Goal: Information Seeking & Learning: Check status

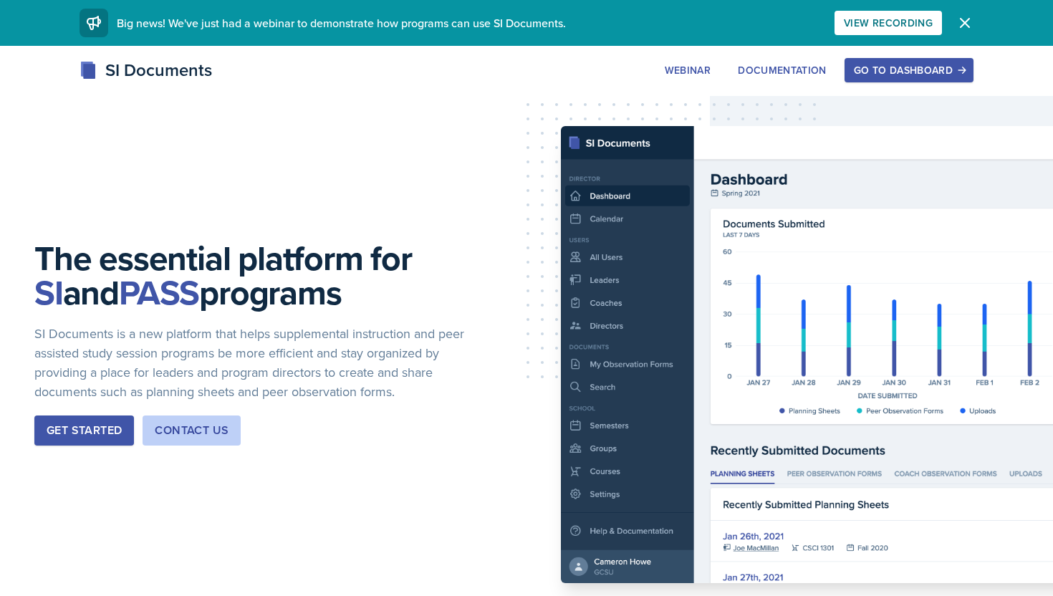
click at [954, 66] on div "Go to Dashboard" at bounding box center [909, 69] width 110 height 11
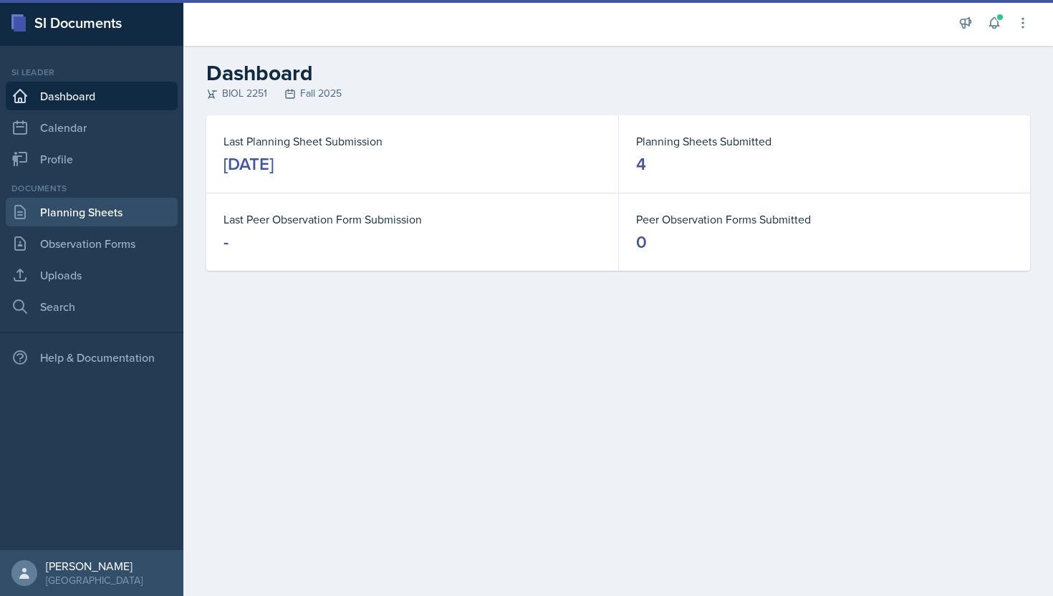
click at [64, 217] on link "Planning Sheets" at bounding box center [92, 212] width 172 height 29
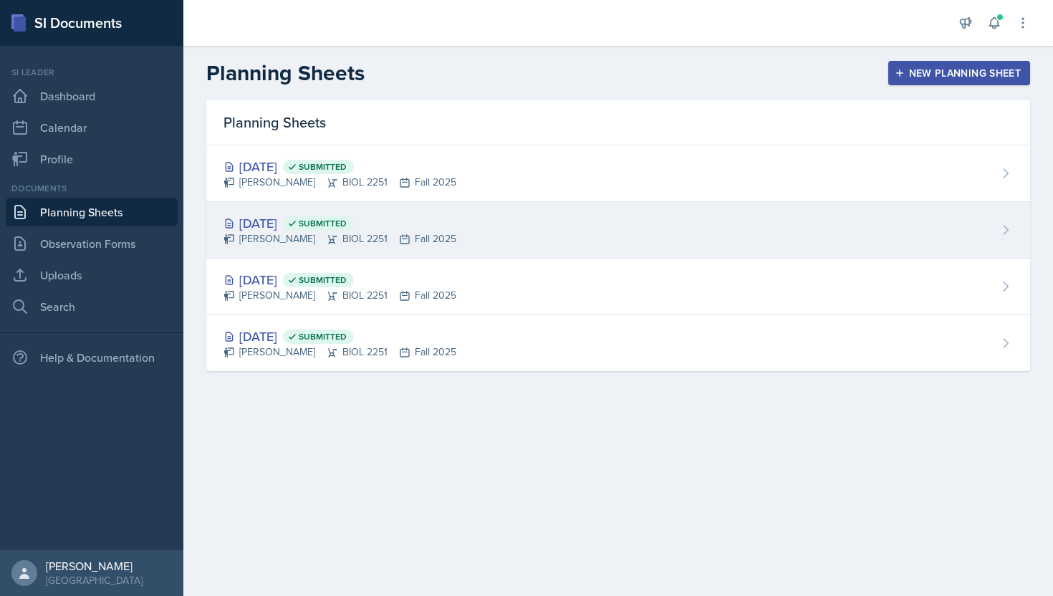
click at [281, 233] on div "[PERSON_NAME] BIOL 2251 Fall 2025" at bounding box center [339, 238] width 233 height 15
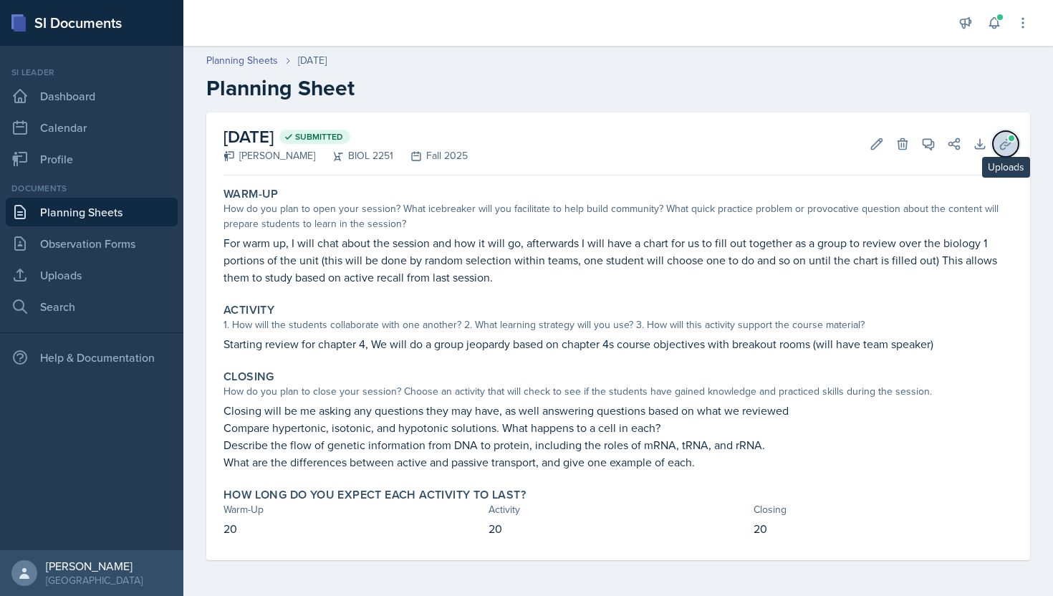
click at [1001, 143] on icon at bounding box center [1006, 144] width 14 height 14
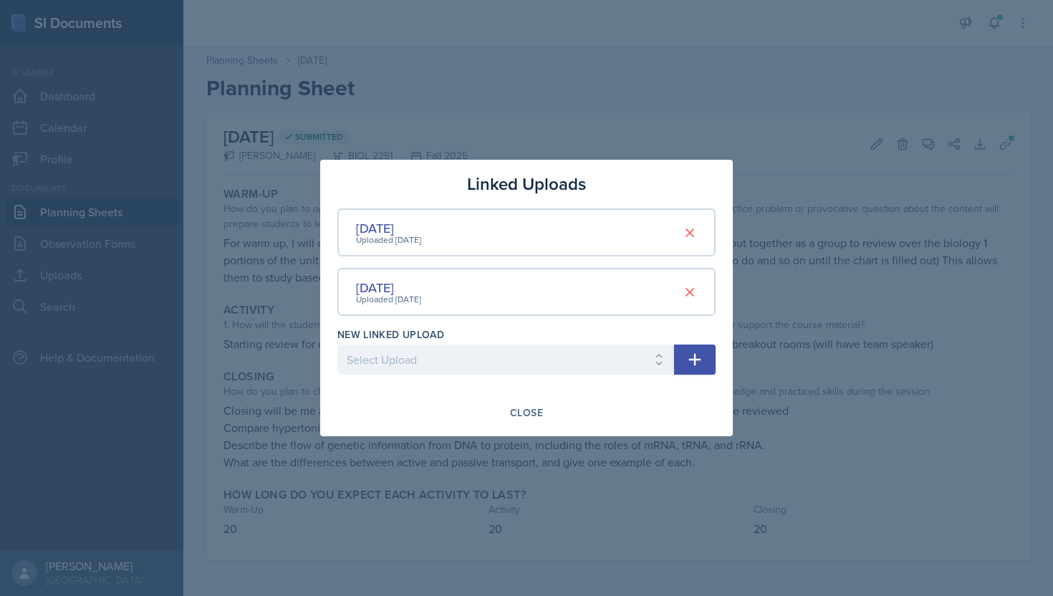
click at [457, 297] on div "[DATE] Uploaded [DATE]" at bounding box center [526, 292] width 378 height 48
click at [395, 234] on div "Uploaded [DATE]" at bounding box center [388, 240] width 65 height 13
click at [393, 225] on div "[DATE]" at bounding box center [388, 227] width 65 height 19
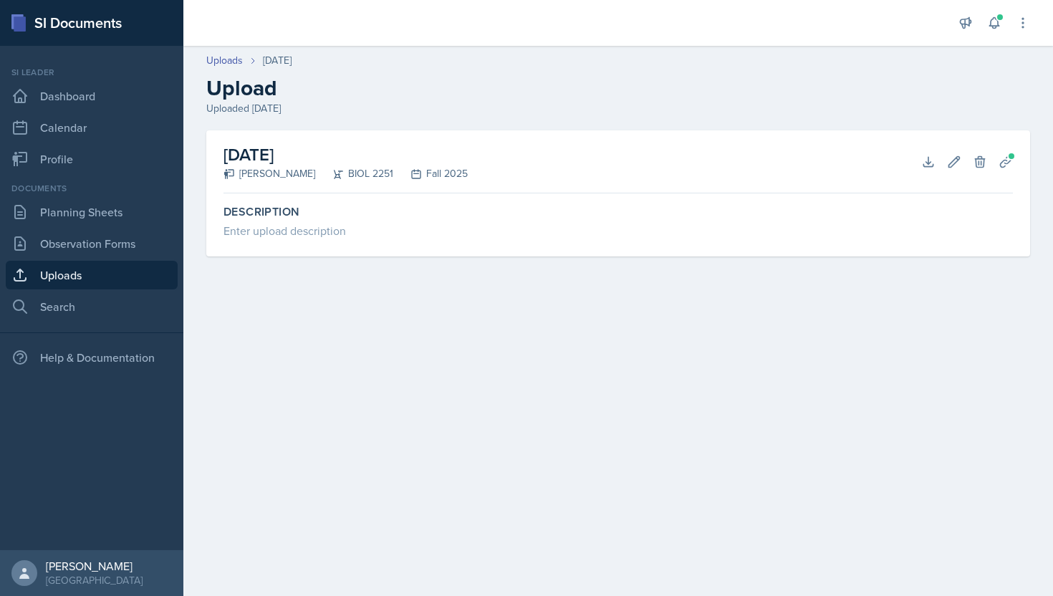
click at [443, 196] on div "[DATE] [PERSON_NAME] BIOL 2251 Fall 2025 Download Edit Delete Planning Sheets D…" at bounding box center [618, 193] width 824 height 126
click at [432, 164] on h2 "[DATE]" at bounding box center [345, 155] width 244 height 26
click at [1002, 153] on button "Planning Sheets" at bounding box center [1006, 162] width 26 height 26
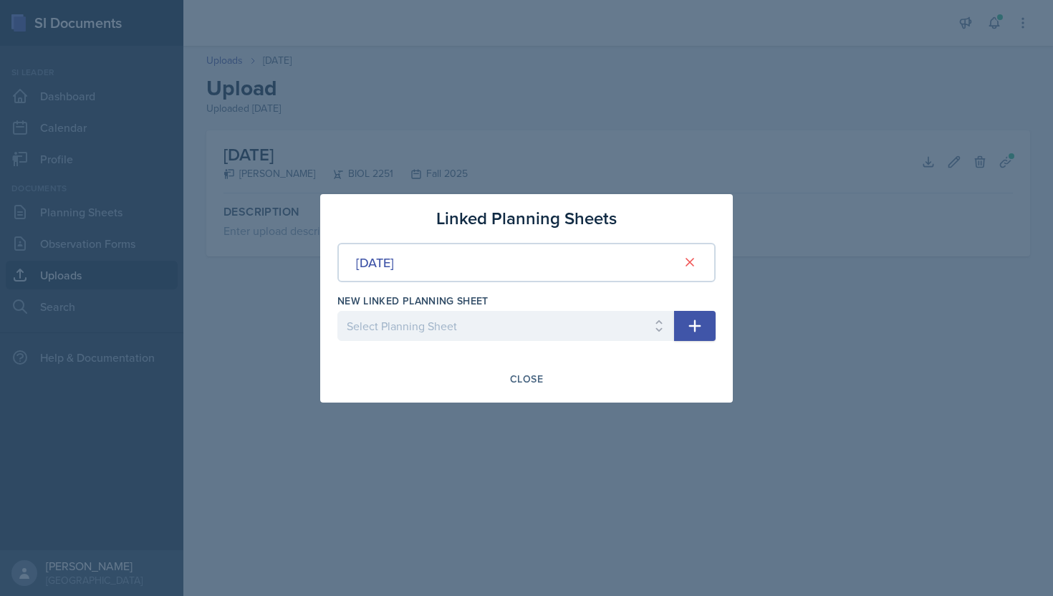
click at [477, 267] on div "[DATE]" at bounding box center [526, 262] width 378 height 39
click at [484, 334] on select "Select Planning Sheet [DATE] [DATE] [DATE]" at bounding box center [505, 326] width 337 height 30
select select "1796df38-6a8f-4860-bc6b-13b2665abbe9"
click at [337, 311] on select "Select Planning Sheet [DATE] [DATE] [DATE]" at bounding box center [505, 326] width 337 height 30
click at [542, 382] on button "Close" at bounding box center [527, 379] width 52 height 24
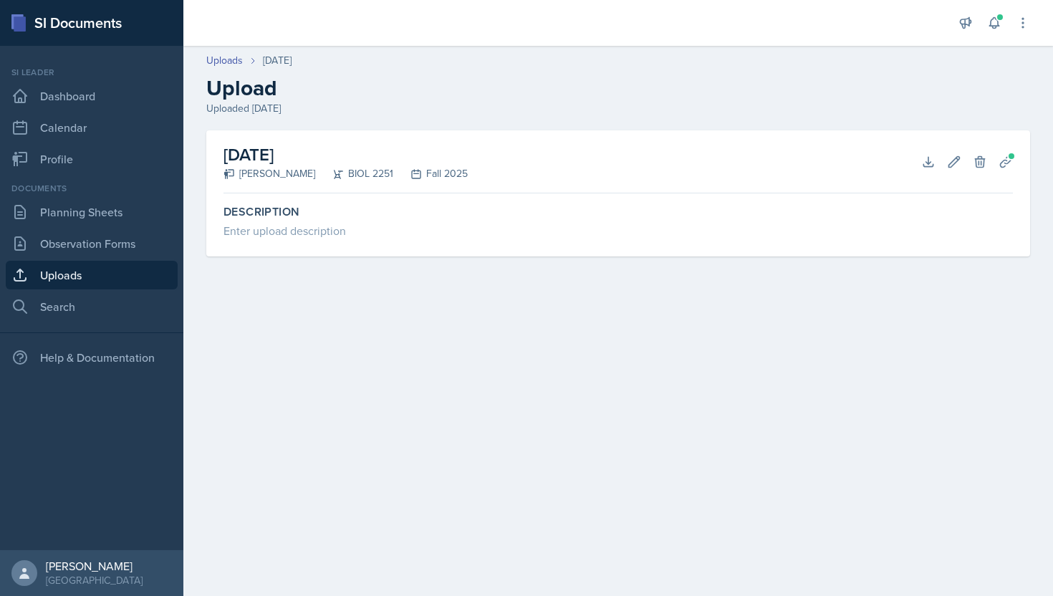
click at [86, 279] on link "Uploads" at bounding box center [92, 275] width 172 height 29
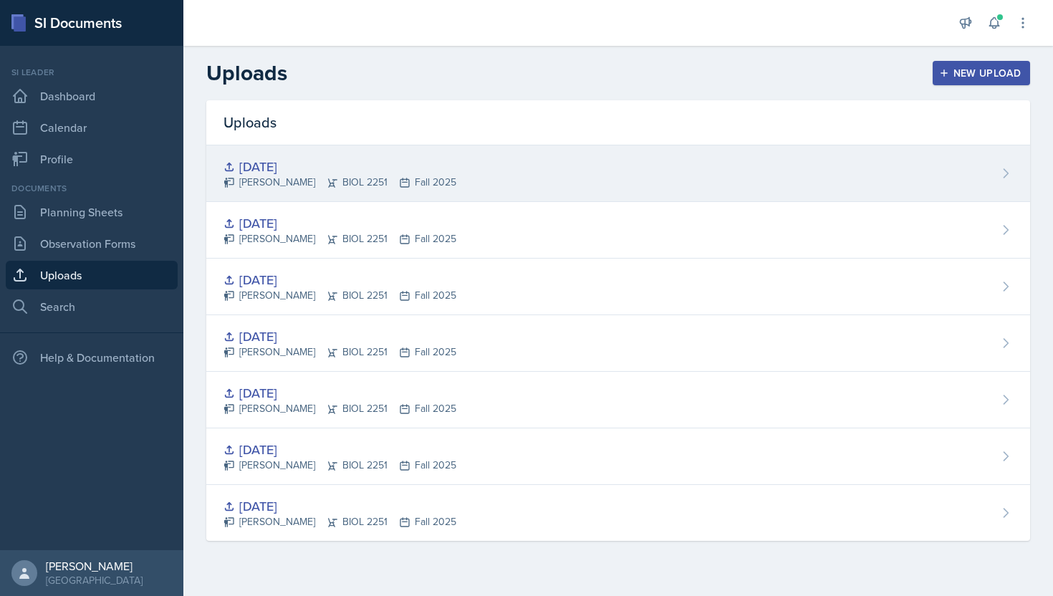
click at [296, 173] on div "[DATE]" at bounding box center [339, 166] width 233 height 19
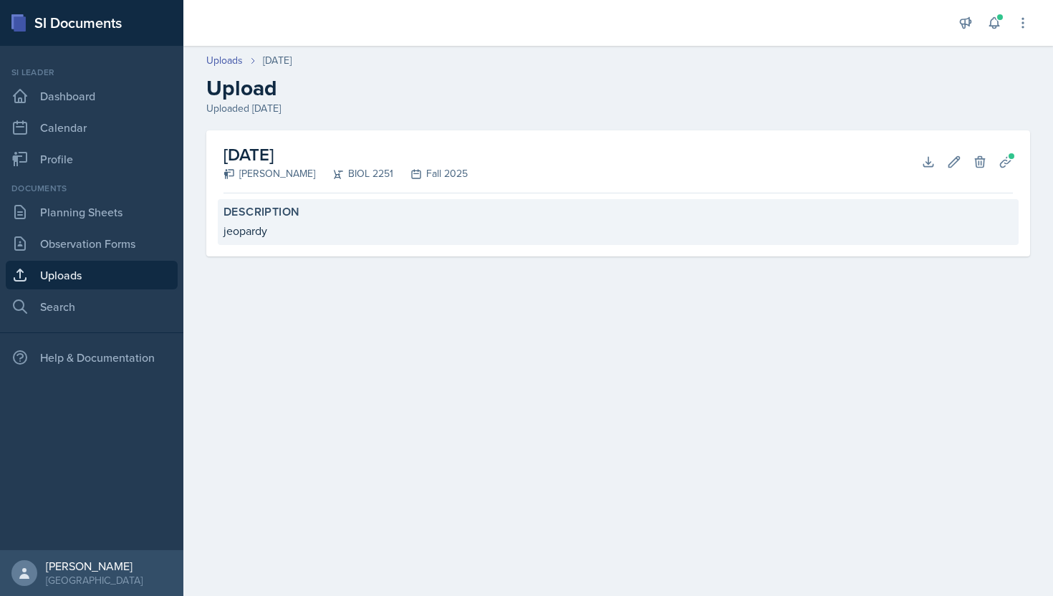
click at [223, 244] on div "Description jeopardy" at bounding box center [618, 222] width 801 height 46
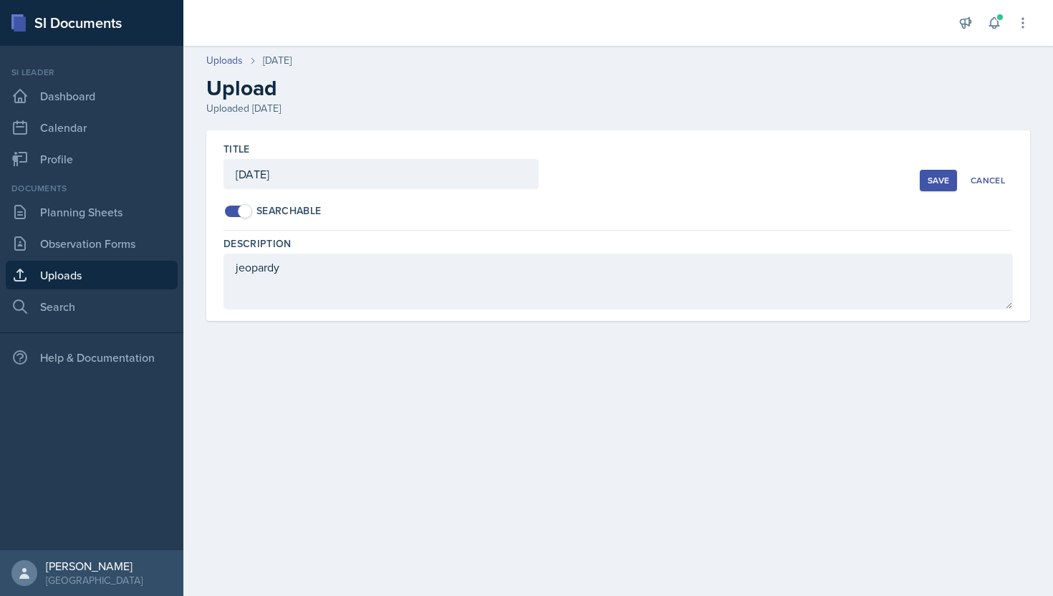
click at [210, 259] on div "Title [DATE] Searchable Save Cancel Description jeopardy" at bounding box center [618, 225] width 824 height 191
click at [190, 250] on div "Title [DATE] Searchable Save Cancel Description jeopardy Delete Upload Are you …" at bounding box center [618, 242] width 870 height 225
click at [82, 268] on link "Uploads" at bounding box center [92, 275] width 172 height 29
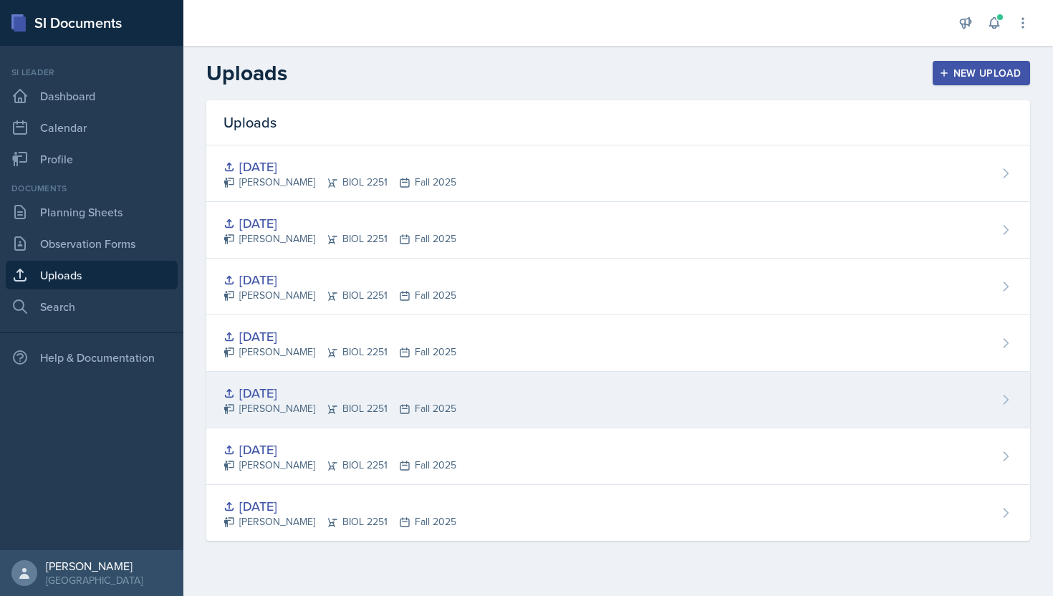
click at [256, 392] on div "[DATE]" at bounding box center [339, 392] width 233 height 19
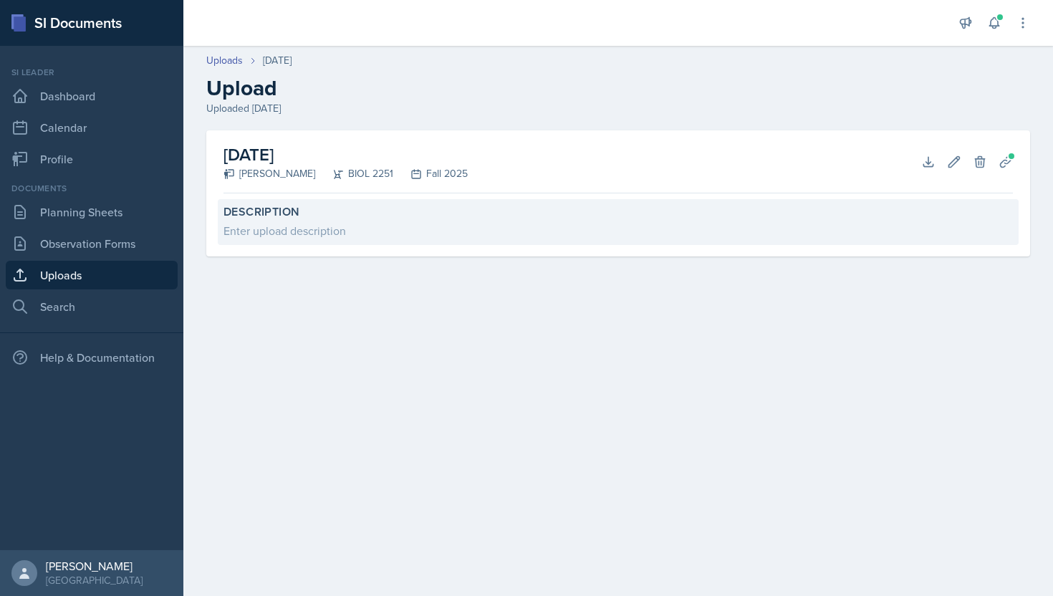
click at [272, 217] on label "Description" at bounding box center [617, 212] width 789 height 14
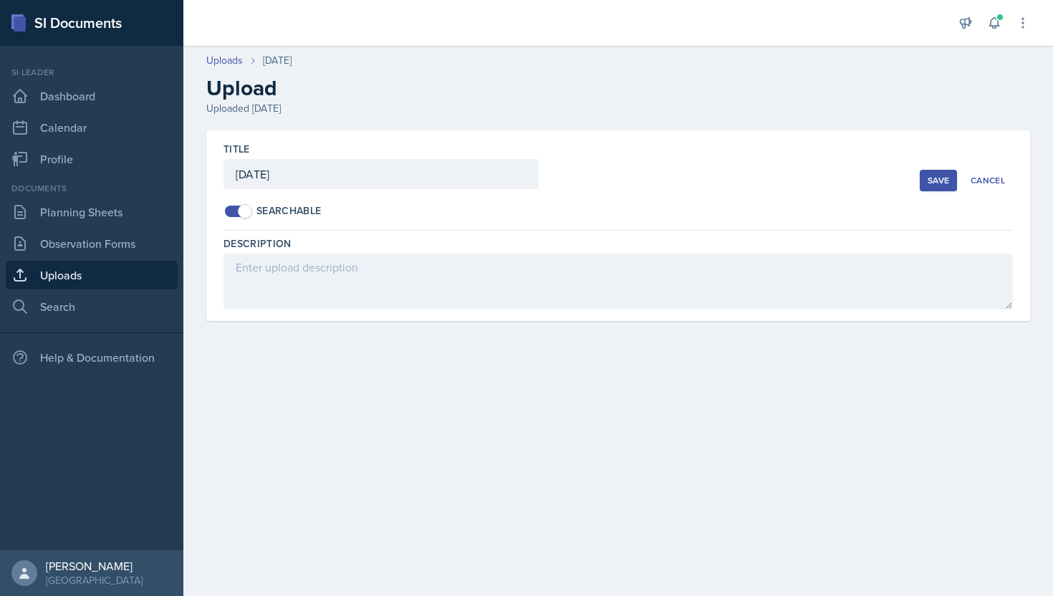
click at [355, 216] on div "Searchable" at bounding box center [571, 210] width 696 height 15
click at [422, 341] on div "Title [DATE] Searchable Save Cancel Description Delete Upload Are you sure you …" at bounding box center [618, 242] width 870 height 225
click at [112, 221] on link "Planning Sheets" at bounding box center [92, 212] width 172 height 29
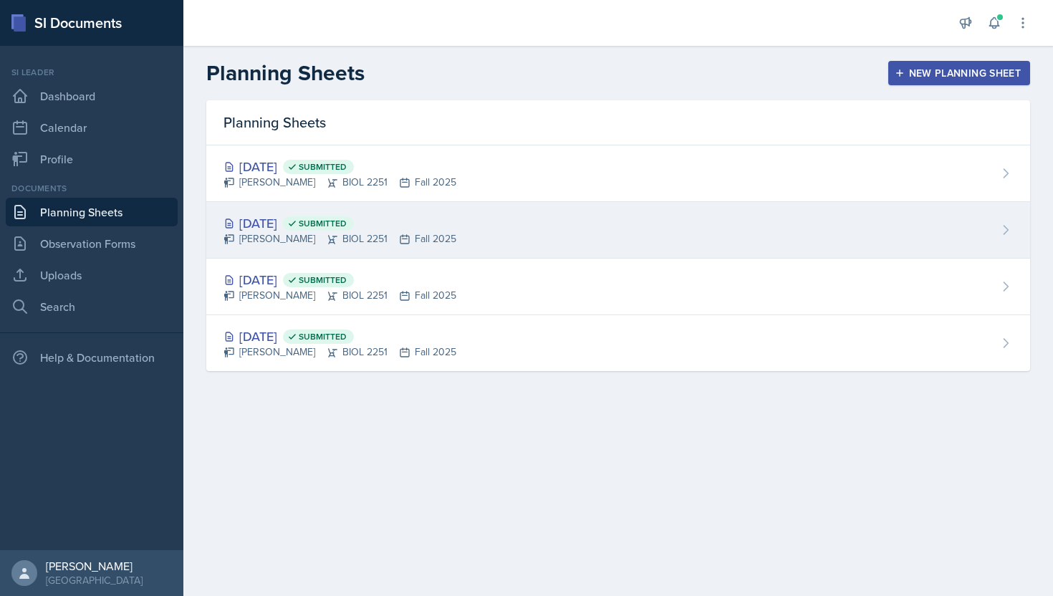
click at [249, 226] on div "[DATE] Submitted" at bounding box center [339, 222] width 233 height 19
